Goal: Information Seeking & Learning: Learn about a topic

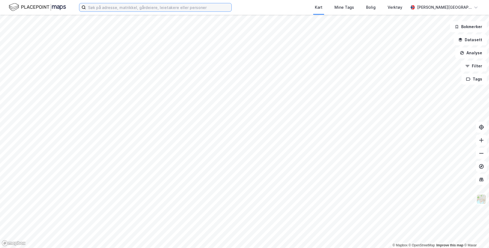
click at [149, 11] on input at bounding box center [159, 7] width 146 height 8
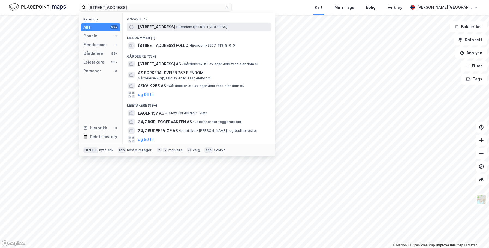
click at [158, 28] on span "[STREET_ADDRESS]" at bounding box center [156, 27] width 37 height 7
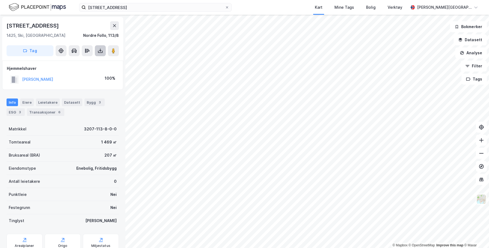
click at [103, 53] on button at bounding box center [100, 50] width 11 height 11
click at [94, 62] on div "Last ned grunnbok" at bounding box center [77, 61] width 58 height 9
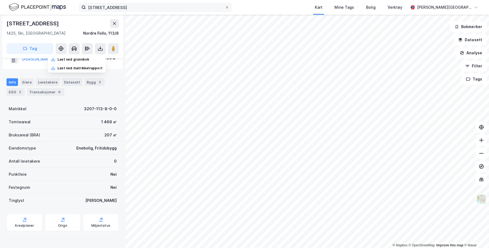
scroll to position [21, 0]
drag, startPoint x: 129, startPoint y: 2, endPoint x: 95, endPoint y: 5, distance: 34.2
click at [95, 5] on div "eikjolveien 257 Kart Mine Tags Bolig Verktøy [PERSON_NAME][GEOGRAPHIC_DATA]" at bounding box center [244, 7] width 489 height 15
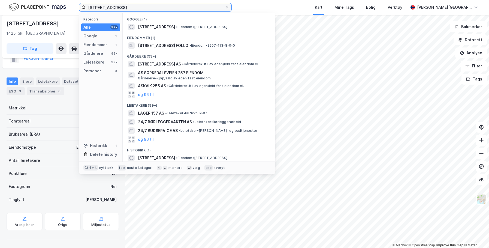
drag, startPoint x: 133, startPoint y: 11, endPoint x: 67, endPoint y: 6, distance: 66.7
click at [67, 6] on div "eikjolveien 257 Kategori Alle 99+ Google 1 Eiendommer 1 Gårdeiere 99+ Leietaker…" at bounding box center [244, 7] width 489 height 15
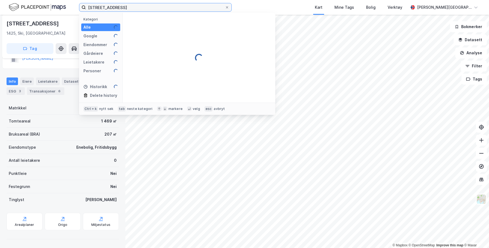
type input "[STREET_ADDRESS]"
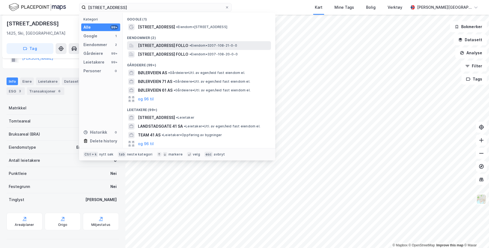
click at [162, 45] on span "[STREET_ADDRESS] FOLLO" at bounding box center [163, 45] width 50 height 7
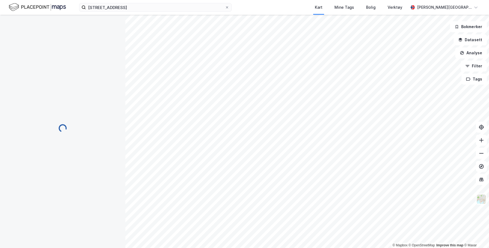
scroll to position [21, 0]
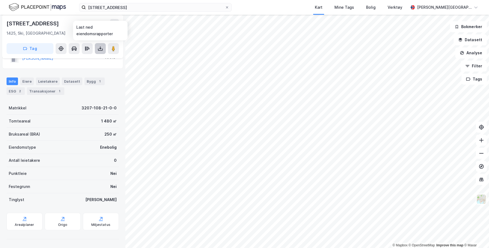
click at [102, 49] on icon at bounding box center [100, 50] width 5 height 2
click at [52, 89] on div "Transaksjoner 1" at bounding box center [45, 91] width 37 height 8
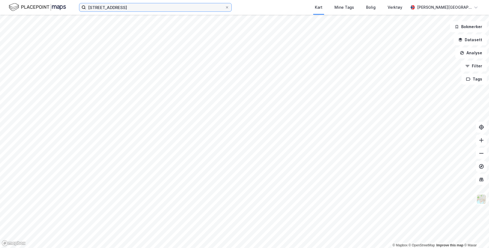
click at [123, 6] on input "[STREET_ADDRESS]" at bounding box center [155, 7] width 139 height 8
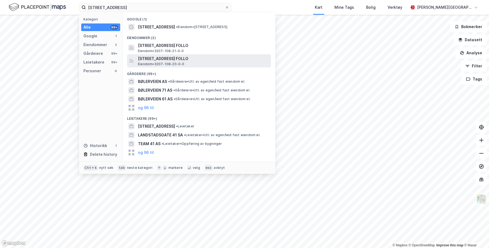
click at [203, 64] on div "[STREET_ADDRESS], [GEOGRAPHIC_DATA] • 3207-108-20-0-0" at bounding box center [204, 60] width 132 height 11
